Goal: Task Accomplishment & Management: Use online tool/utility

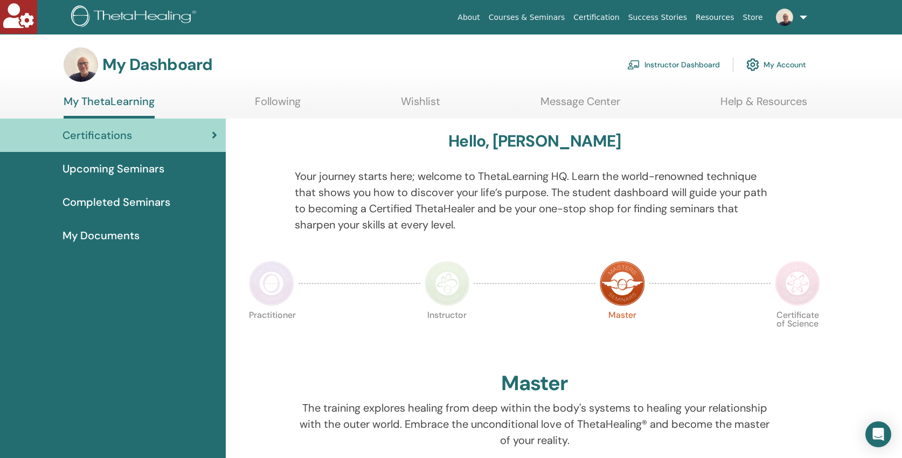
click at [702, 62] on link "Instructor Dashboard" at bounding box center [673, 65] width 93 height 24
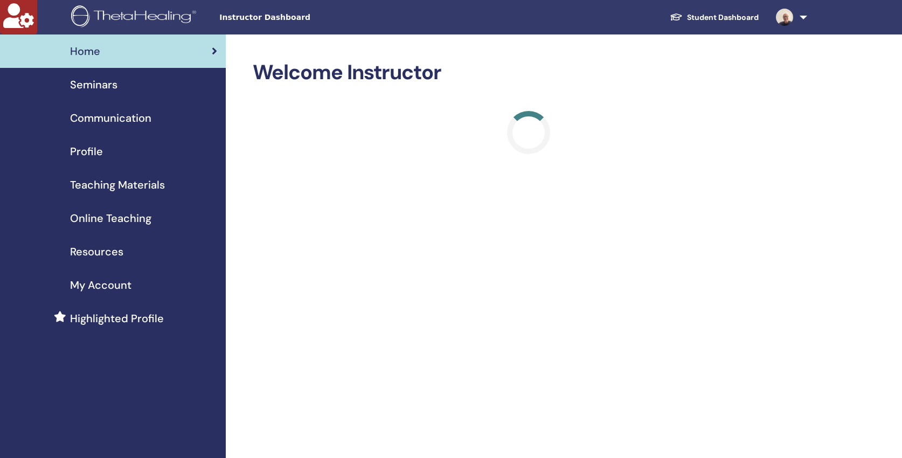
click at [127, 214] on span "Online Teaching" at bounding box center [110, 218] width 81 height 16
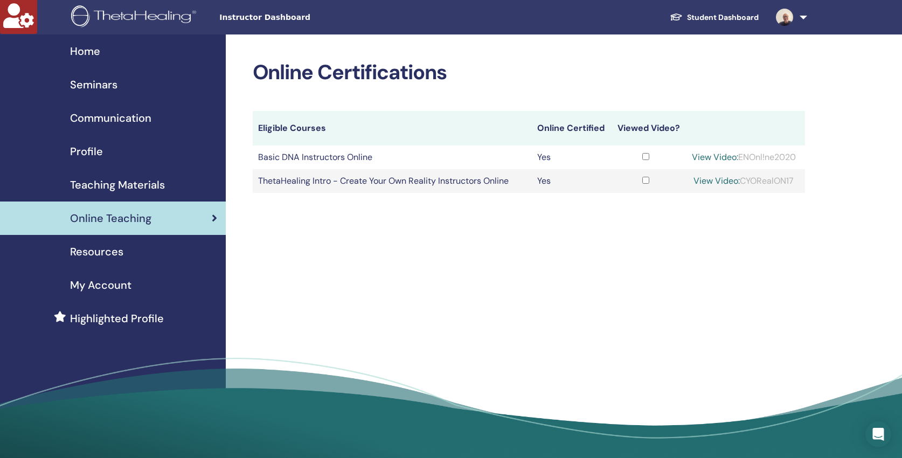
click at [97, 183] on span "Teaching Materials" at bounding box center [117, 185] width 95 height 16
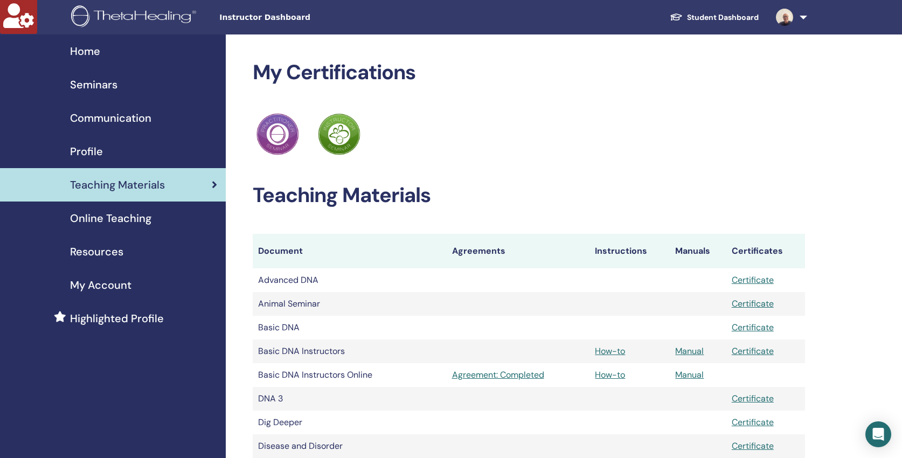
click at [96, 86] on span "Seminars" at bounding box center [93, 84] width 47 height 16
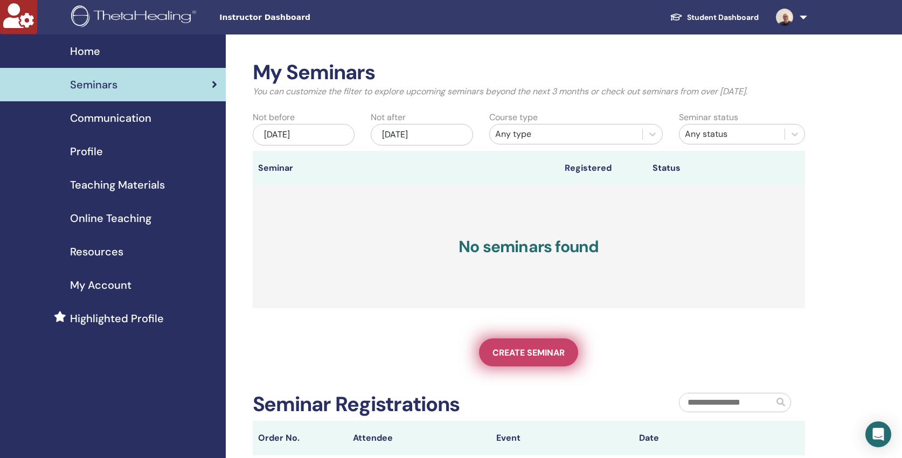
click at [530, 358] on link "Create seminar" at bounding box center [528, 352] width 99 height 28
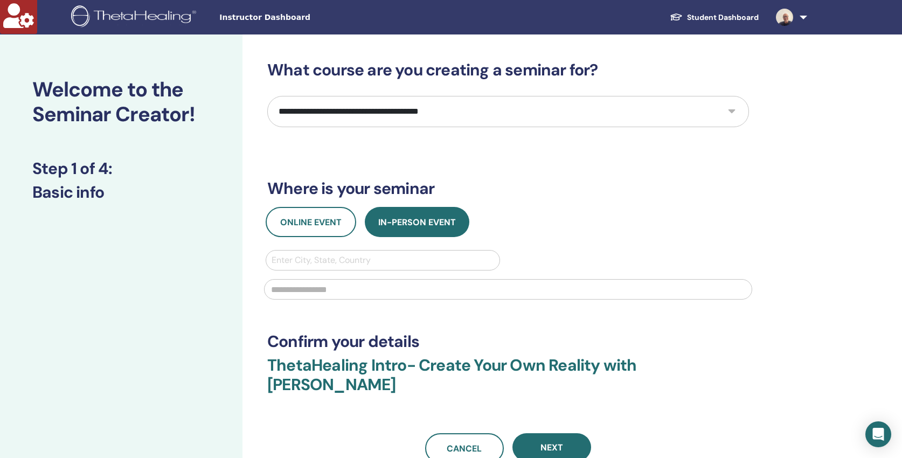
click at [459, 114] on select "**********" at bounding box center [508, 111] width 482 height 31
select select "*"
